Goal: Transaction & Acquisition: Subscribe to service/newsletter

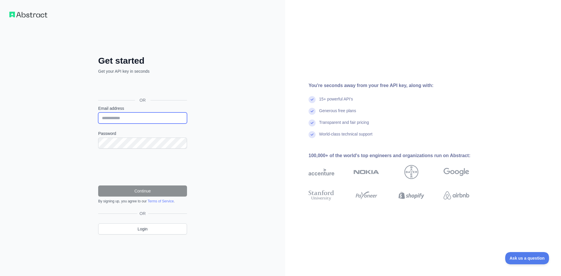
click at [141, 117] on input "Email address" at bounding box center [142, 117] width 89 height 11
paste input "**********"
type input "**********"
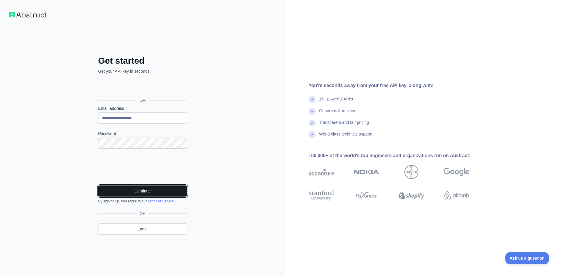
click at [141, 191] on button "Continue" at bounding box center [142, 191] width 89 height 11
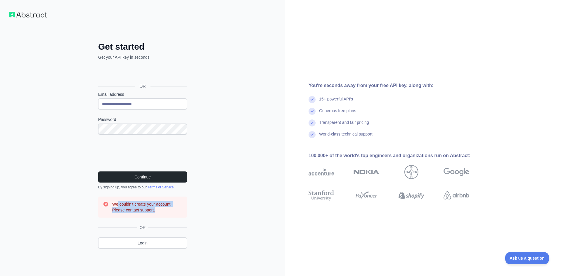
drag, startPoint x: 118, startPoint y: 204, endPoint x: 162, endPoint y: 213, distance: 44.5
click at [162, 213] on div "We couldn't create your account. Please contact support." at bounding box center [142, 207] width 89 height 21
click at [161, 213] on div "We couldn't create your account. Please contact support." at bounding box center [142, 207] width 89 height 21
click at [144, 175] on button "Continue" at bounding box center [142, 176] width 89 height 11
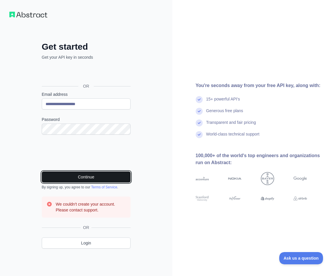
click at [106, 178] on button "Continue" at bounding box center [86, 176] width 89 height 11
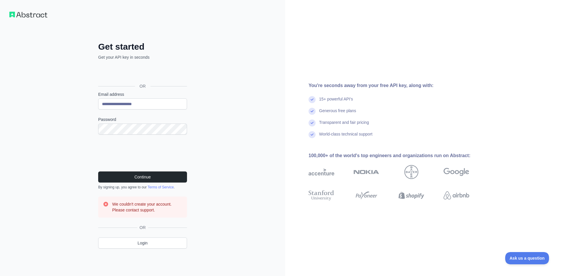
click at [70, 106] on div "**********" at bounding box center [142, 138] width 285 height 276
click at [170, 244] on link "Login" at bounding box center [142, 243] width 89 height 11
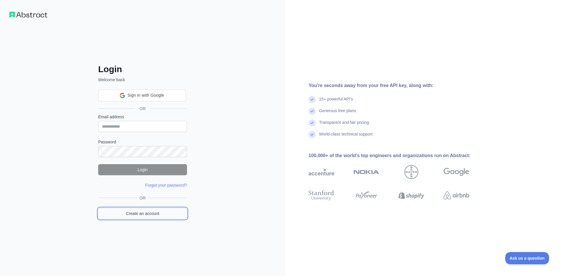
click at [156, 208] on link "Create an account" at bounding box center [142, 213] width 89 height 11
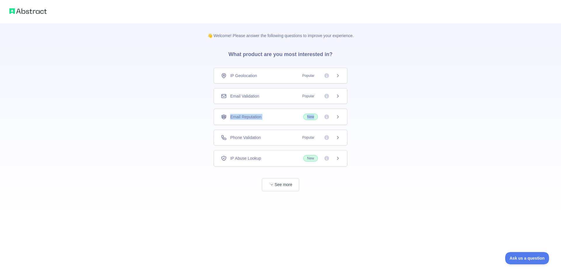
drag, startPoint x: 336, startPoint y: 115, endPoint x: 337, endPoint y: 100, distance: 15.0
click at [338, 100] on div "IP Geolocation Popular Email Validation Popular Email Reputation New Phone Vali…" at bounding box center [281, 117] width 134 height 99
click at [337, 97] on icon at bounding box center [337, 96] width 5 height 5
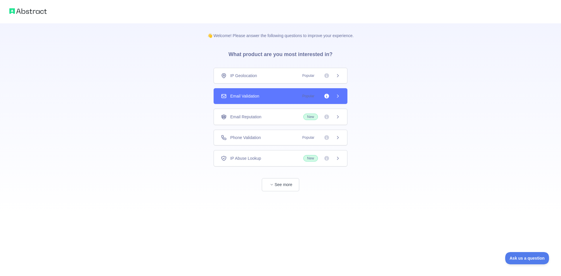
click at [331, 110] on div "Email Reputation New" at bounding box center [281, 117] width 134 height 16
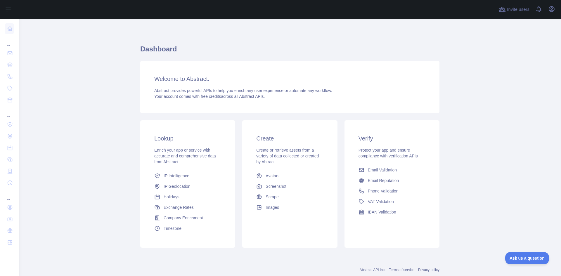
click at [55, 65] on main "Dashboard Welcome to Abstract. Abstract provides powerful APIs to help you enri…" at bounding box center [290, 147] width 542 height 257
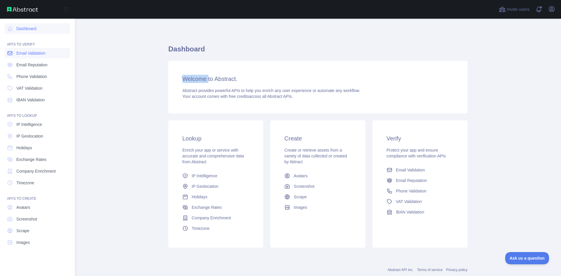
click at [35, 53] on span "Email Validation" at bounding box center [30, 53] width 29 height 6
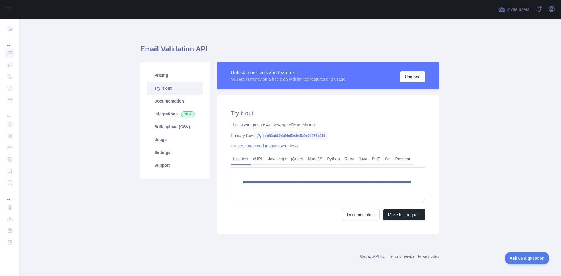
click at [160, 68] on div "Pricing Try it out Documentation Integrations New Bulk upload (CSV) Usage Setti…" at bounding box center [175, 120] width 70 height 117
click at [159, 71] on link "Pricing" at bounding box center [175, 75] width 56 height 13
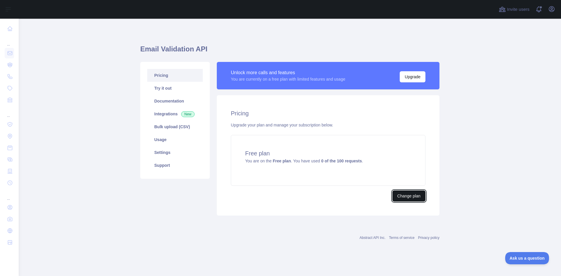
click at [402, 197] on button "Change plan" at bounding box center [408, 195] width 33 height 11
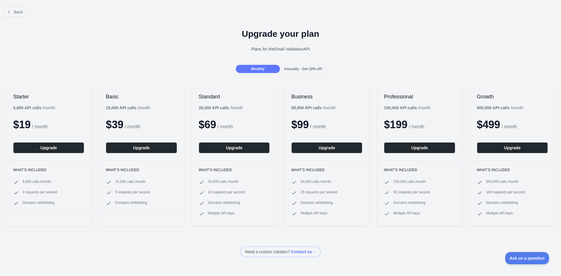
click at [285, 65] on div "Monthly Annually - Get 10% off!" at bounding box center [281, 69] width 92 height 11
click at [294, 67] on span "Annually - Get 10% off!" at bounding box center [303, 69] width 38 height 4
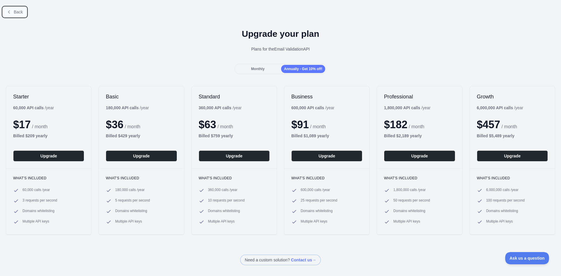
click at [6, 10] on button "Back" at bounding box center [15, 12] width 24 height 10
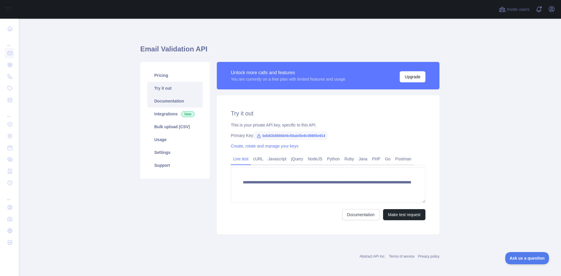
click at [176, 98] on link "Documentation" at bounding box center [175, 101] width 56 height 13
